Goal: Connect with others: Connect with others

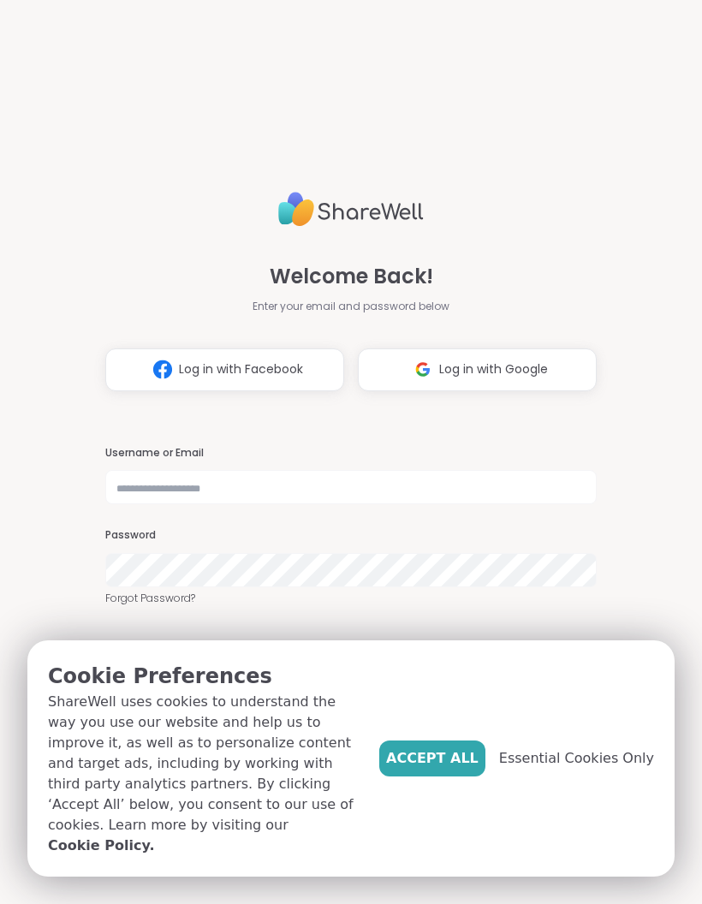
click at [469, 769] on span "Accept All" at bounding box center [432, 759] width 93 height 21
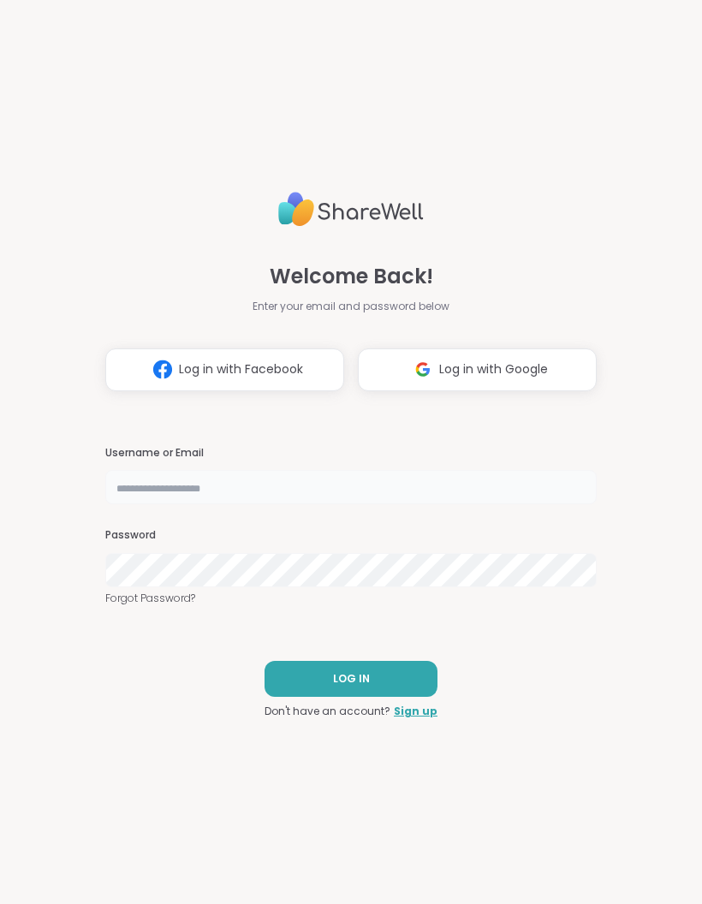
click at [255, 486] on input "text" at bounding box center [351, 487] width 492 height 34
type input "**********"
click at [391, 669] on button "LOG IN" at bounding box center [351, 679] width 173 height 36
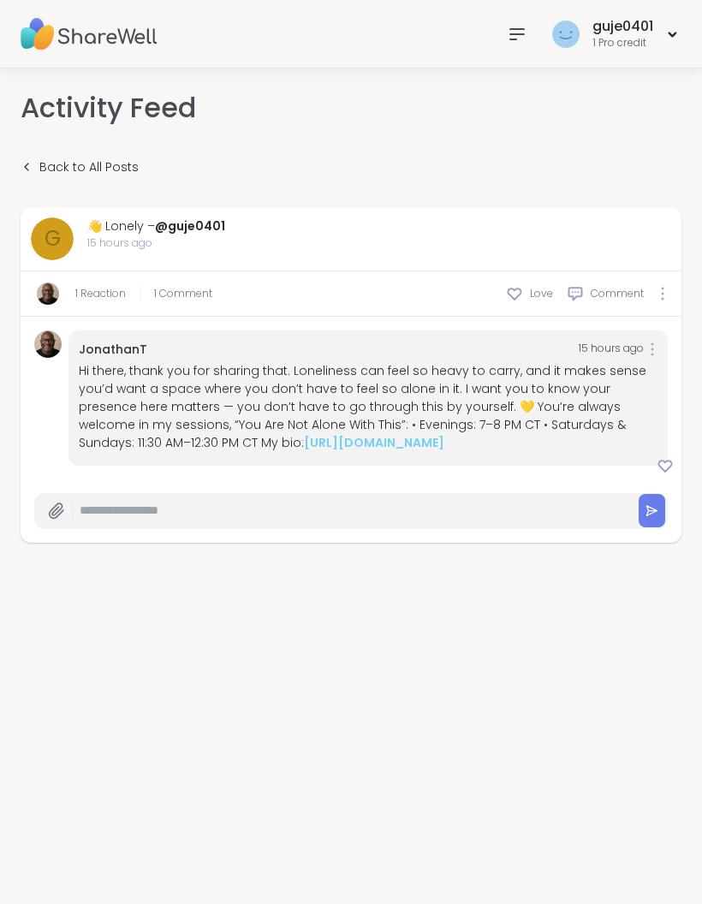
click at [318, 448] on link "[URL][DOMAIN_NAME]" at bounding box center [374, 442] width 140 height 17
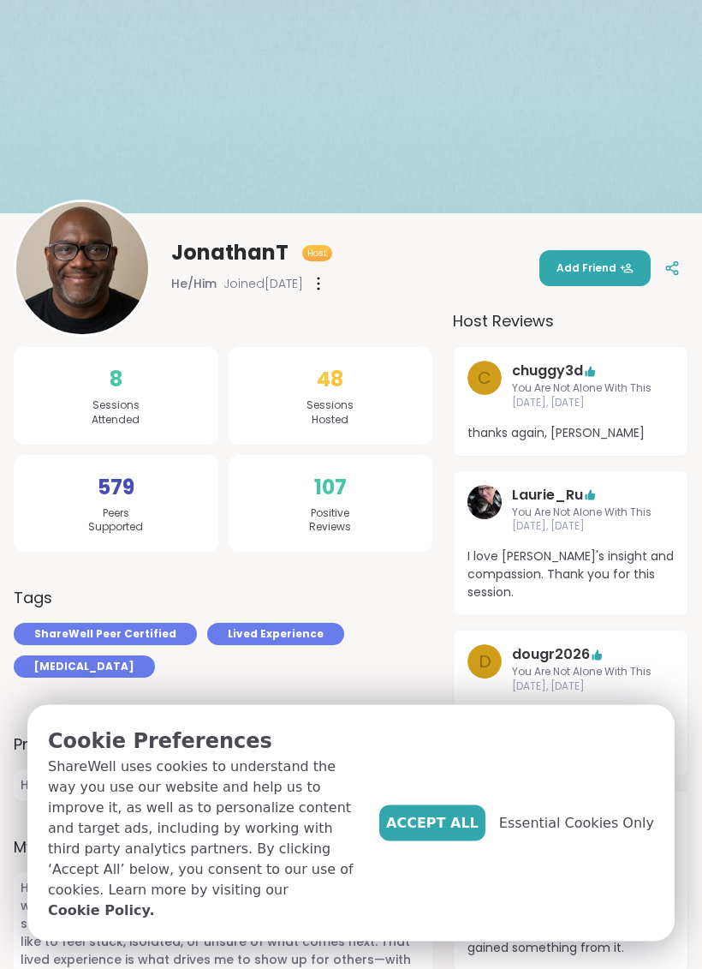
scroll to position [69, 0]
click at [428, 833] on span "Accept All" at bounding box center [432, 823] width 93 height 21
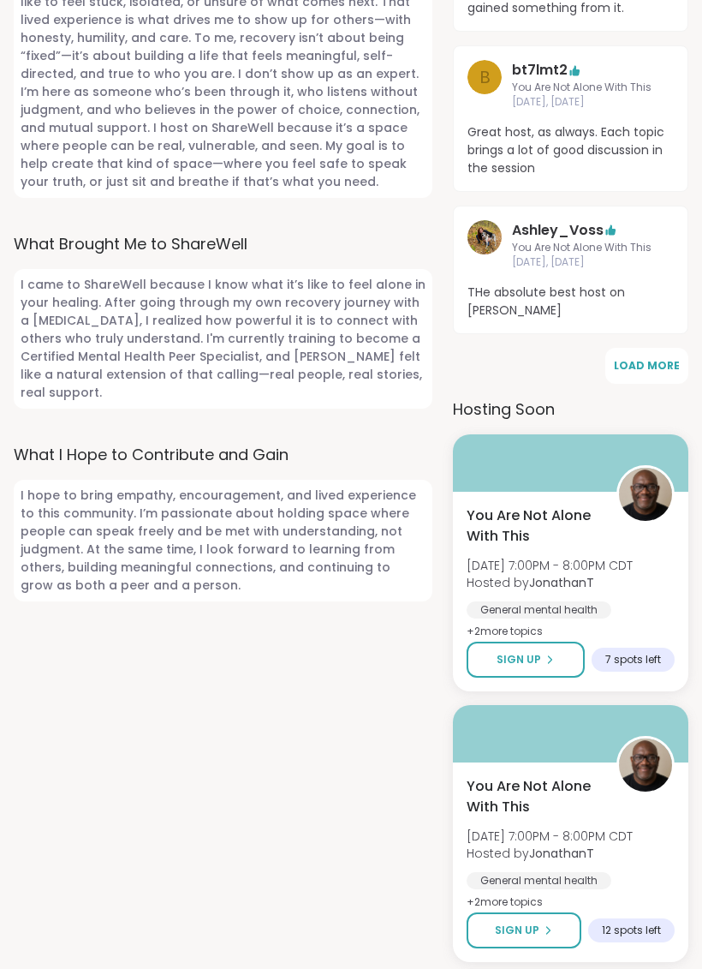
scroll to position [1007, 0]
